Goal: Use online tool/utility

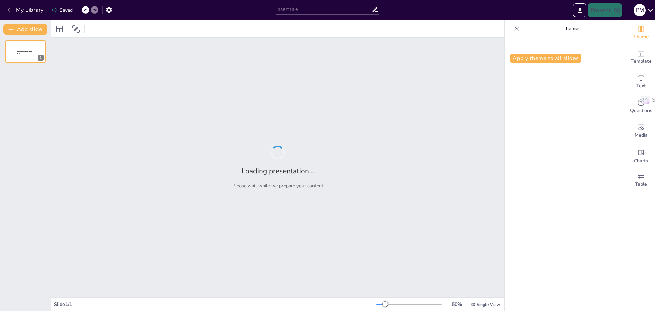
type input "New Sendsteps"
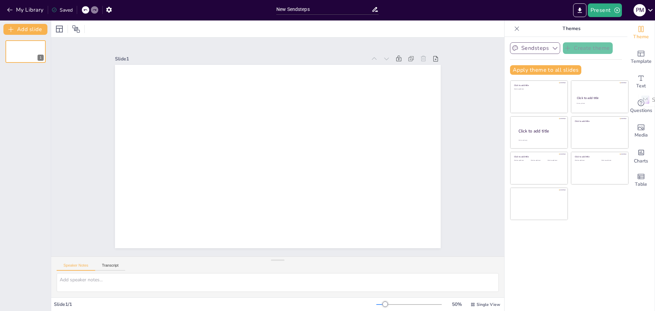
click at [543, 51] on button "Sendsteps" at bounding box center [535, 48] width 50 height 12
click at [460, 61] on div "Slide 1" at bounding box center [277, 147] width 453 height 219
click at [110, 268] on button "Transcript" at bounding box center [110, 267] width 30 height 8
click at [71, 268] on button "Speaker Notes" at bounding box center [76, 267] width 39 height 8
click at [55, 30] on icon at bounding box center [59, 29] width 8 height 8
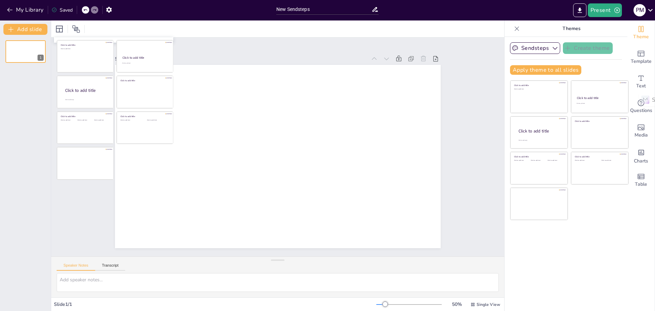
click at [263, 43] on div "Slide 1" at bounding box center [277, 147] width 355 height 383
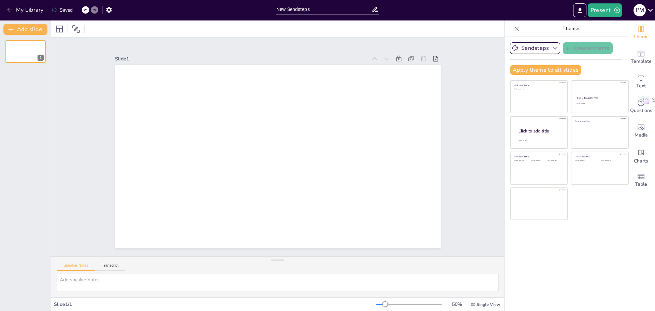
click at [469, 63] on div "Slide 1" at bounding box center [277, 146] width 443 height 495
click at [482, 67] on div "Slide 1" at bounding box center [277, 146] width 443 height 495
click at [8, 12] on icon "button" at bounding box center [9, 9] width 7 height 7
